Goal: Task Accomplishment & Management: Manage account settings

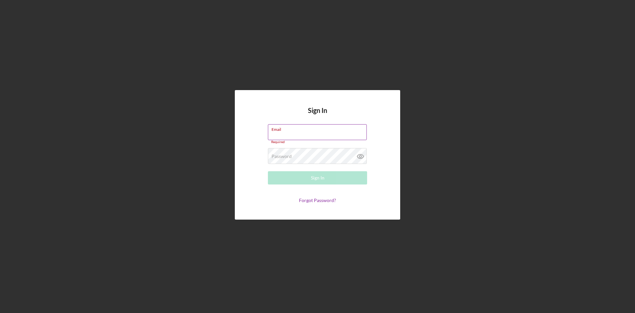
click at [303, 130] on label "Email" at bounding box center [319, 127] width 95 height 7
click at [303, 130] on input "Email" at bounding box center [317, 132] width 99 height 16
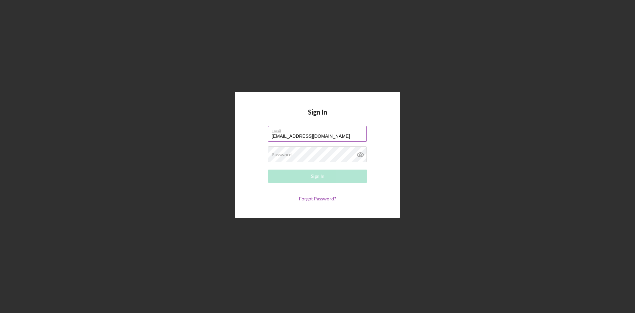
type input "[EMAIL_ADDRESS][DOMAIN_NAME]"
click at [297, 154] on div "Password Required" at bounding box center [317, 154] width 99 height 17
click at [308, 174] on button "Sign In" at bounding box center [317, 175] width 99 height 13
